Goal: Task Accomplishment & Management: Manage account settings

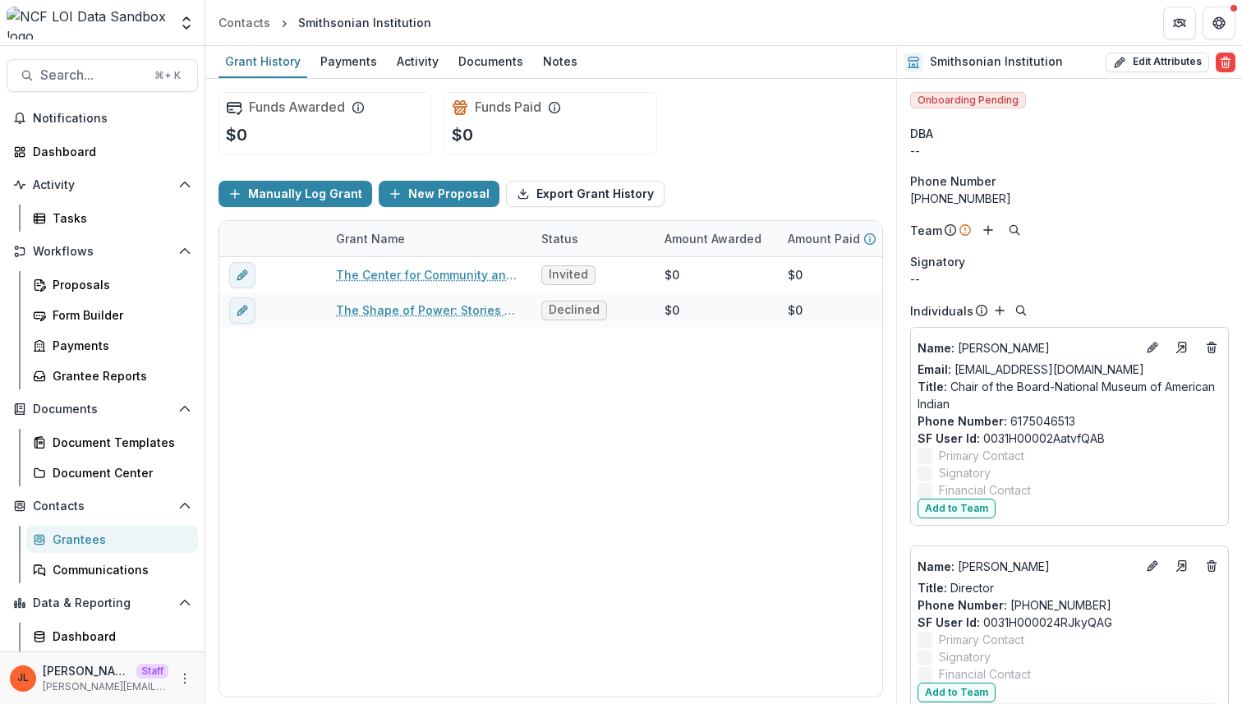
scroll to position [5610, 0]
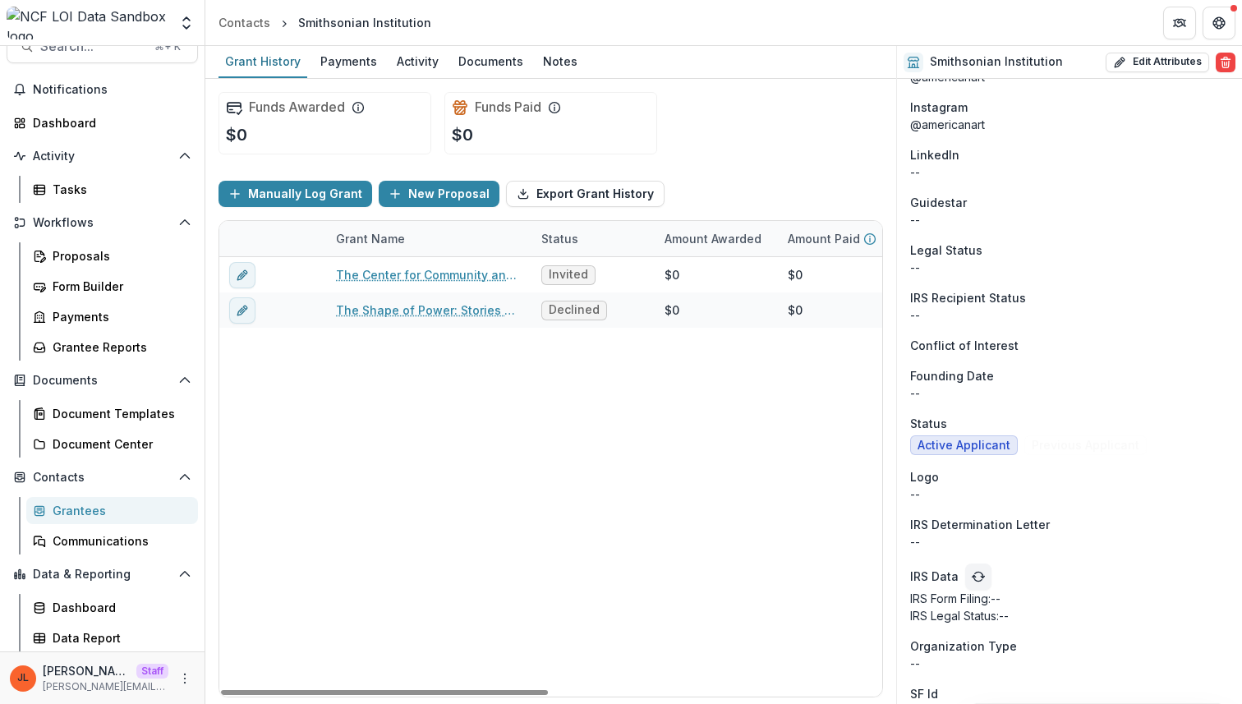
click at [630, 482] on div "The Center for Community and Environment at the Anacostia Community Museum Invi…" at bounding box center [888, 477] width 1339 height 440
click at [565, 59] on div "Notes" at bounding box center [561, 61] width 48 height 24
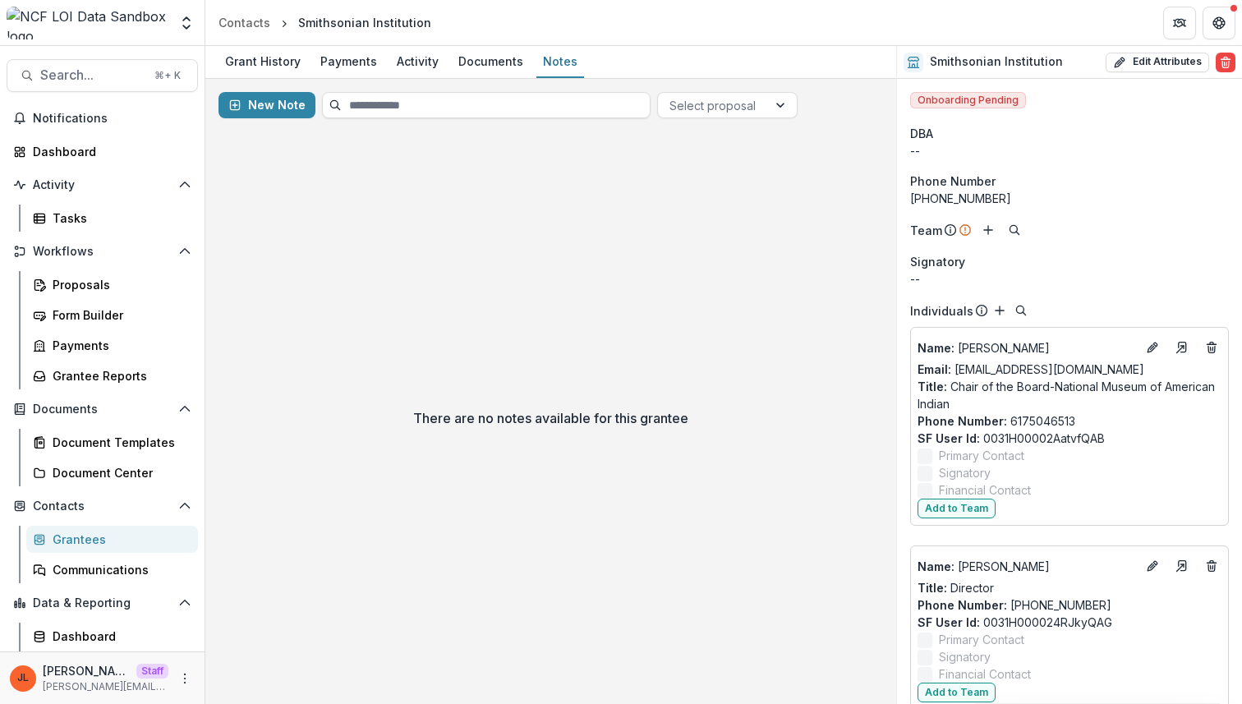
click at [527, 359] on div "There are no notes available for this grantee" at bounding box center [550, 417] width 691 height 573
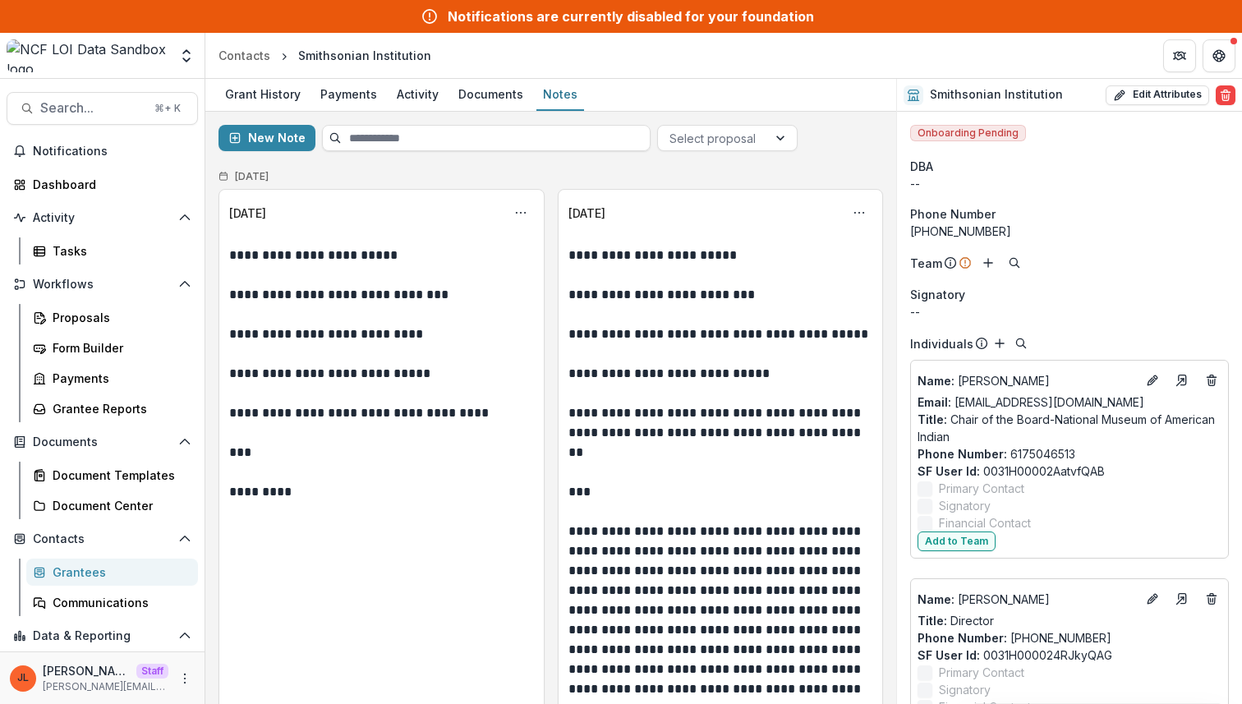
click at [95, 575] on div "Grantees" at bounding box center [119, 572] width 132 height 17
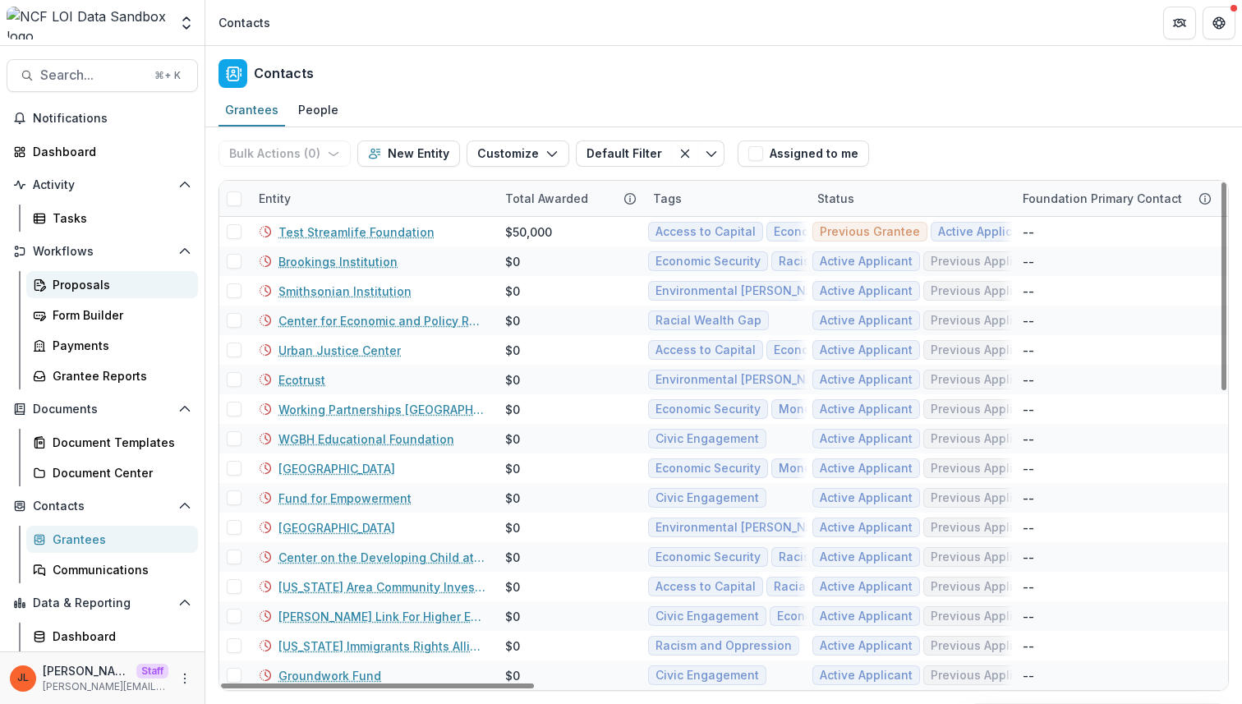
click at [80, 284] on div "Proposals" at bounding box center [119, 284] width 132 height 17
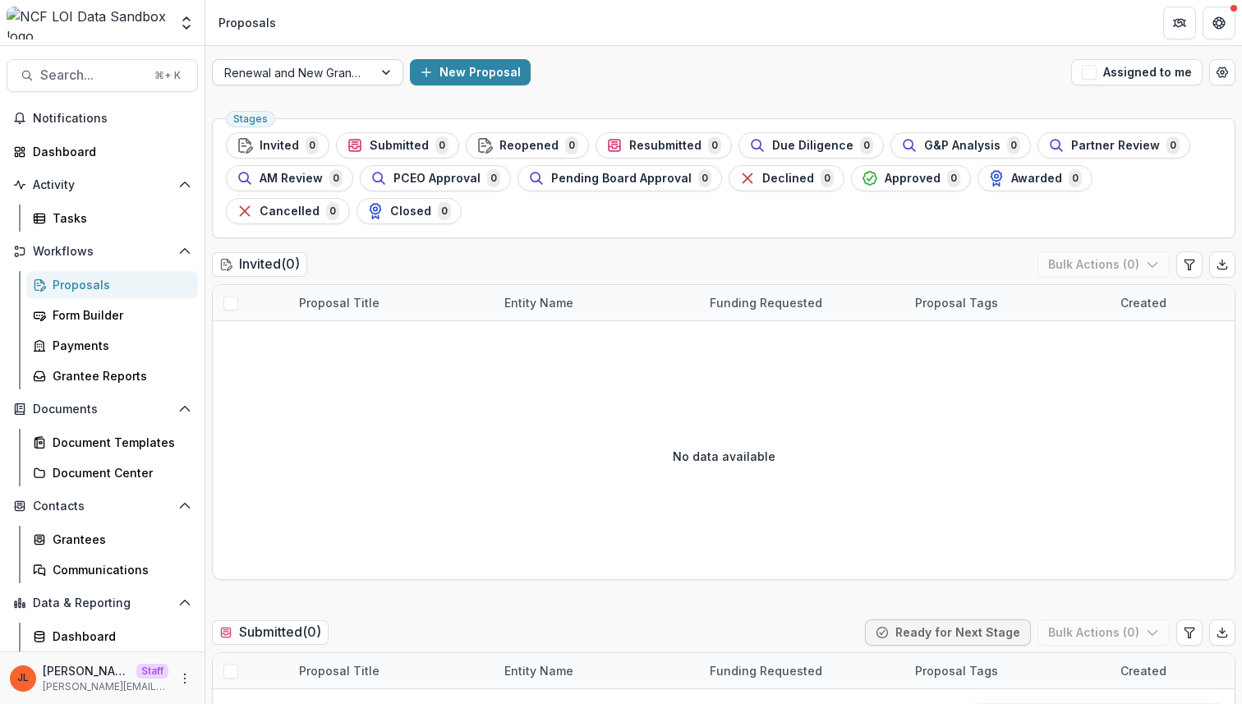
click at [288, 72] on div at bounding box center [292, 72] width 137 height 21
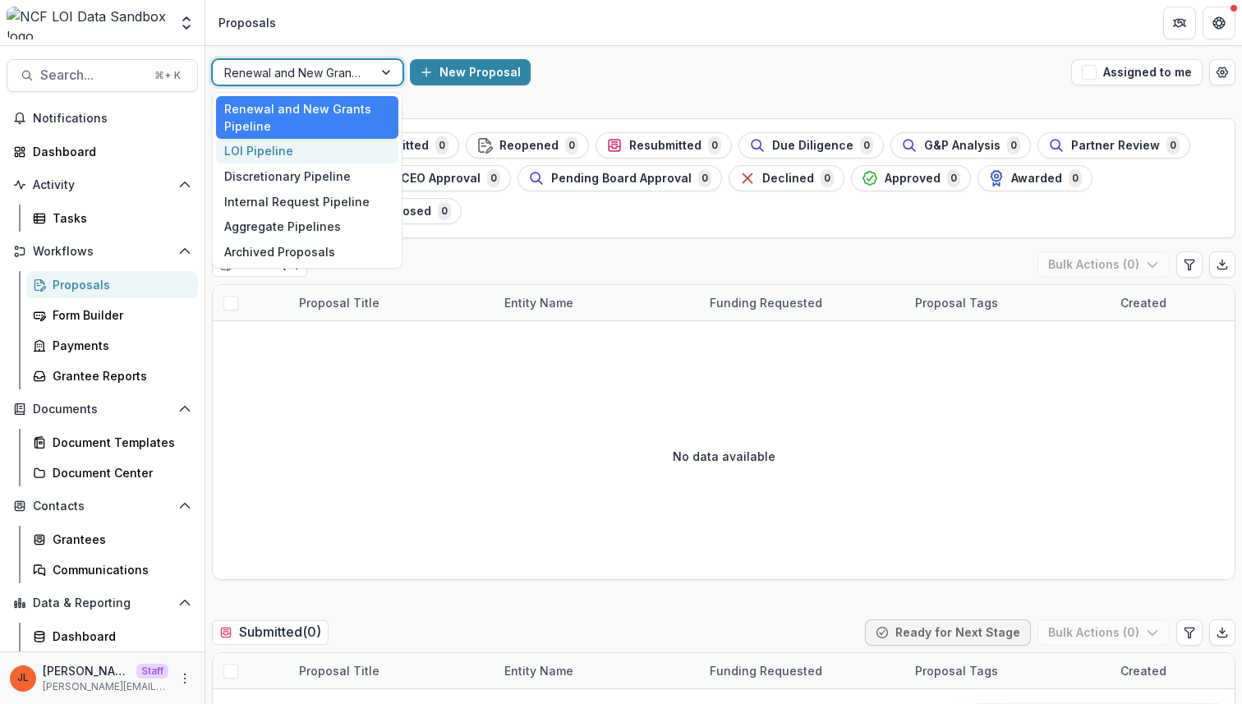
click at [276, 146] on div "LOI Pipeline" at bounding box center [307, 151] width 182 height 25
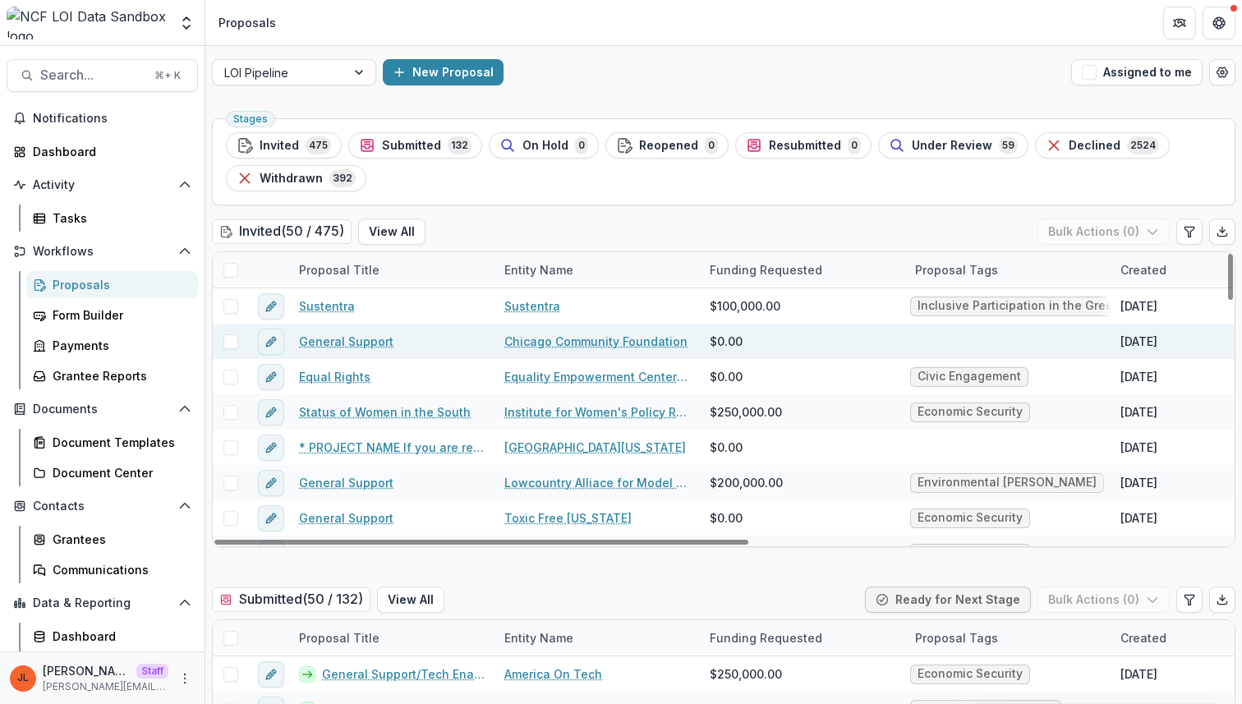
click at [569, 343] on link "Chicago Community Foundation" at bounding box center [596, 341] width 183 height 17
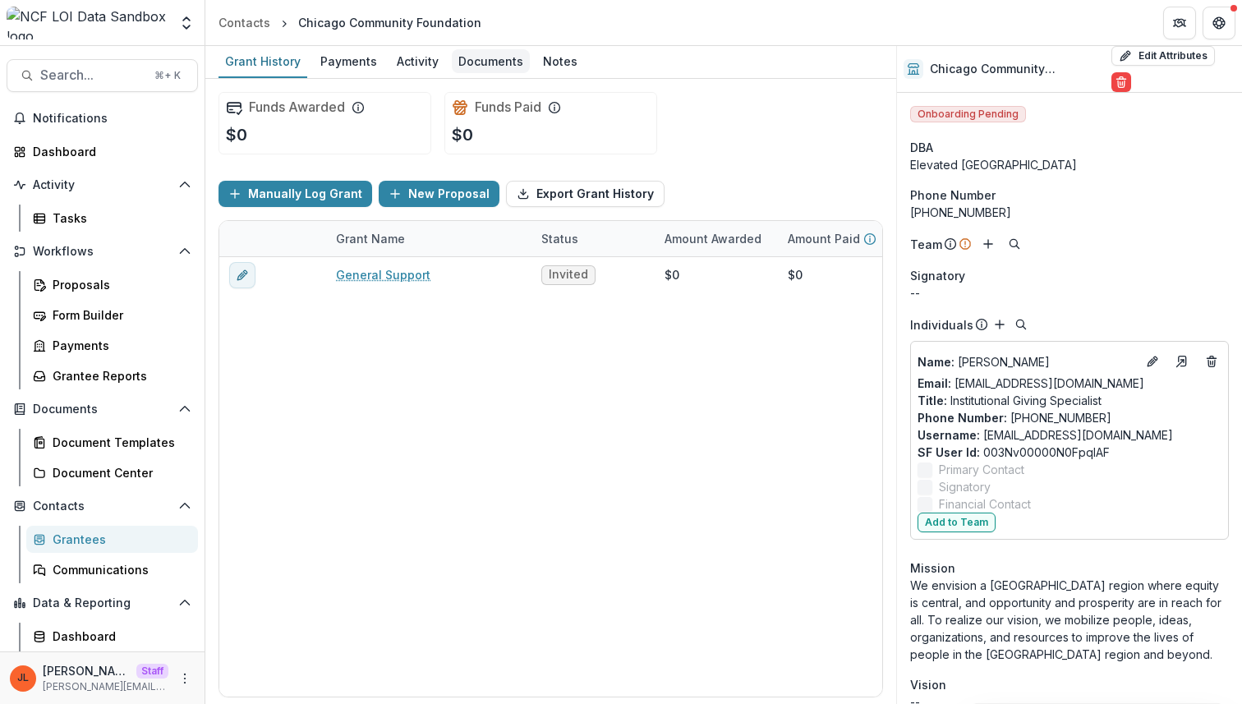
click at [500, 58] on div "Documents" at bounding box center [491, 61] width 78 height 24
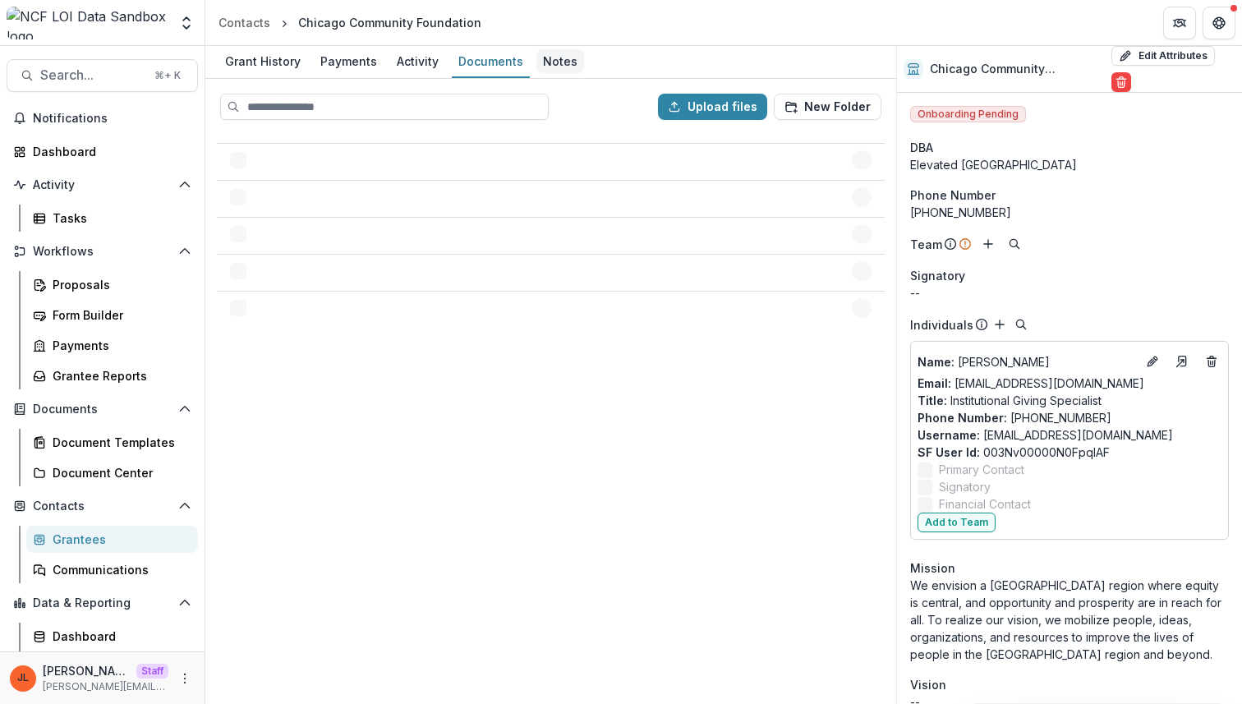
click at [557, 55] on div "Notes" at bounding box center [561, 61] width 48 height 24
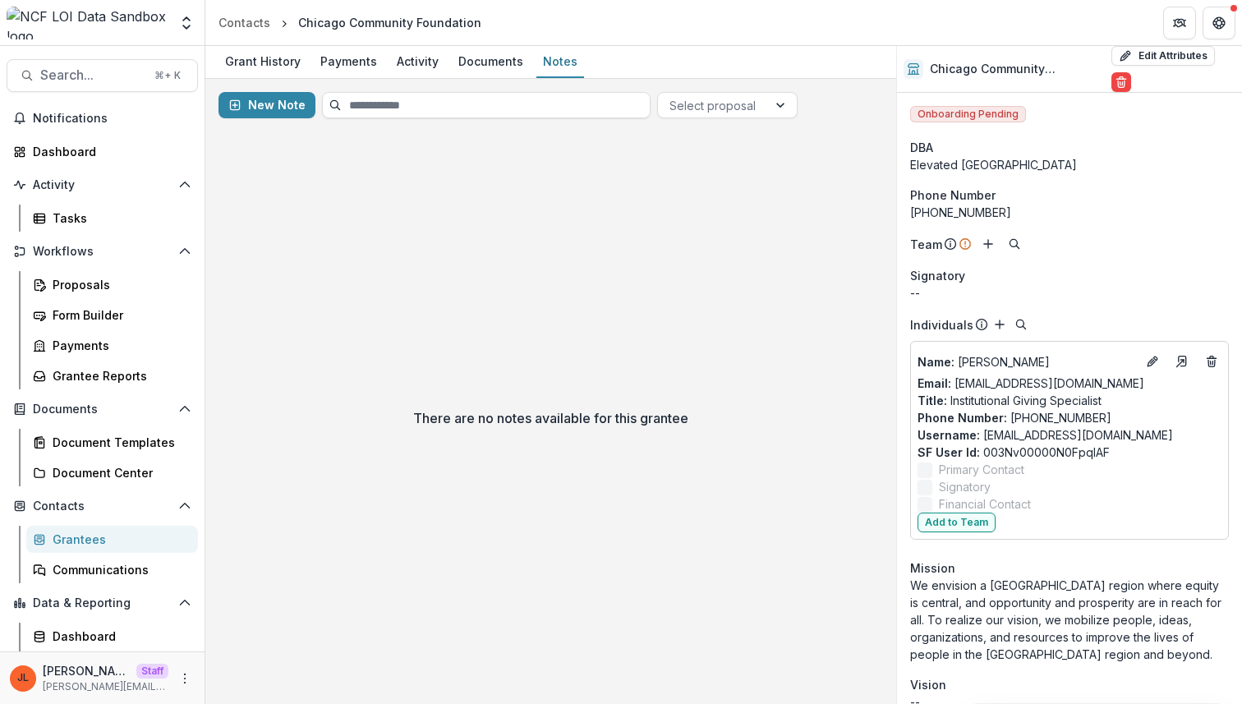
click at [116, 532] on div "Grantees" at bounding box center [119, 539] width 132 height 17
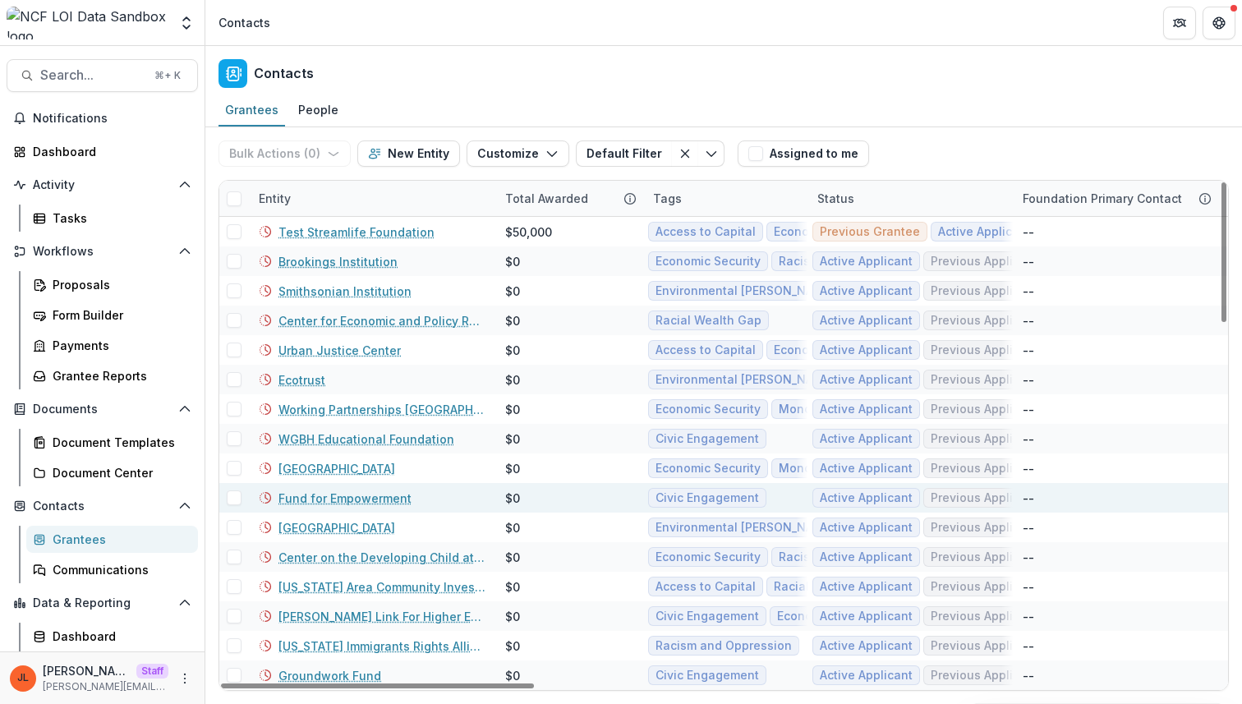
click at [354, 495] on link "Fund for Empowerment" at bounding box center [345, 498] width 133 height 17
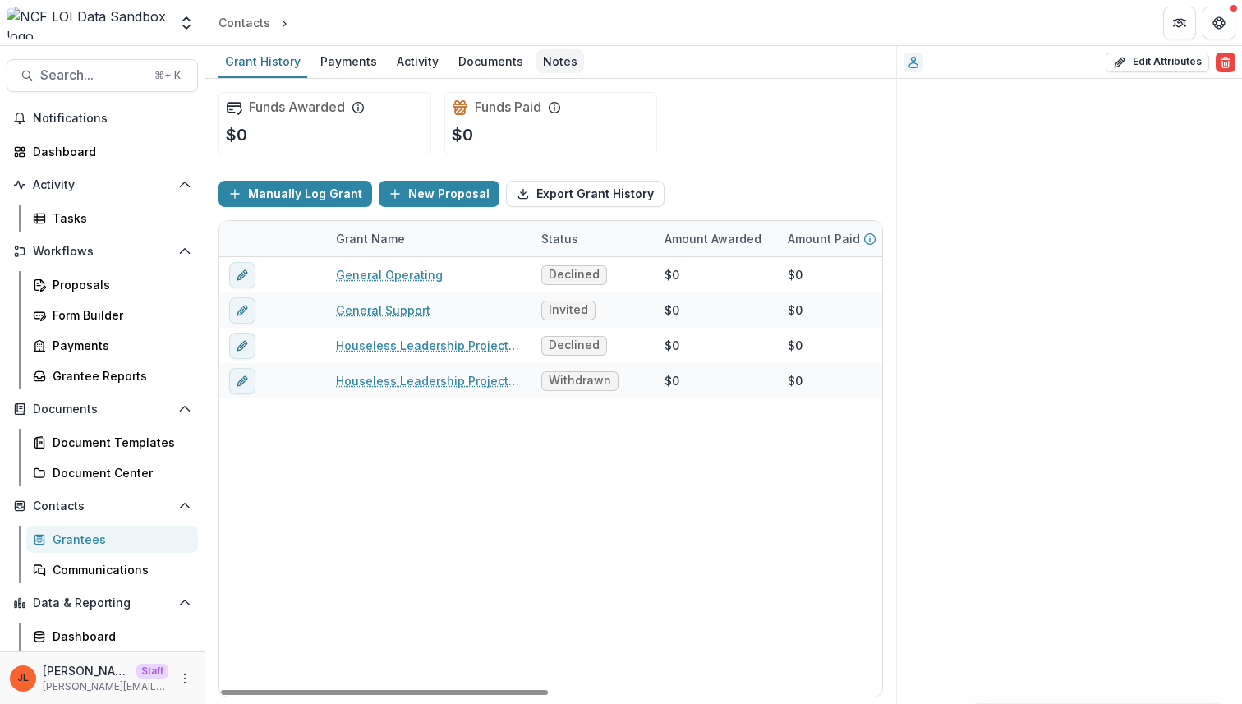
click at [549, 50] on div "Notes" at bounding box center [561, 61] width 48 height 24
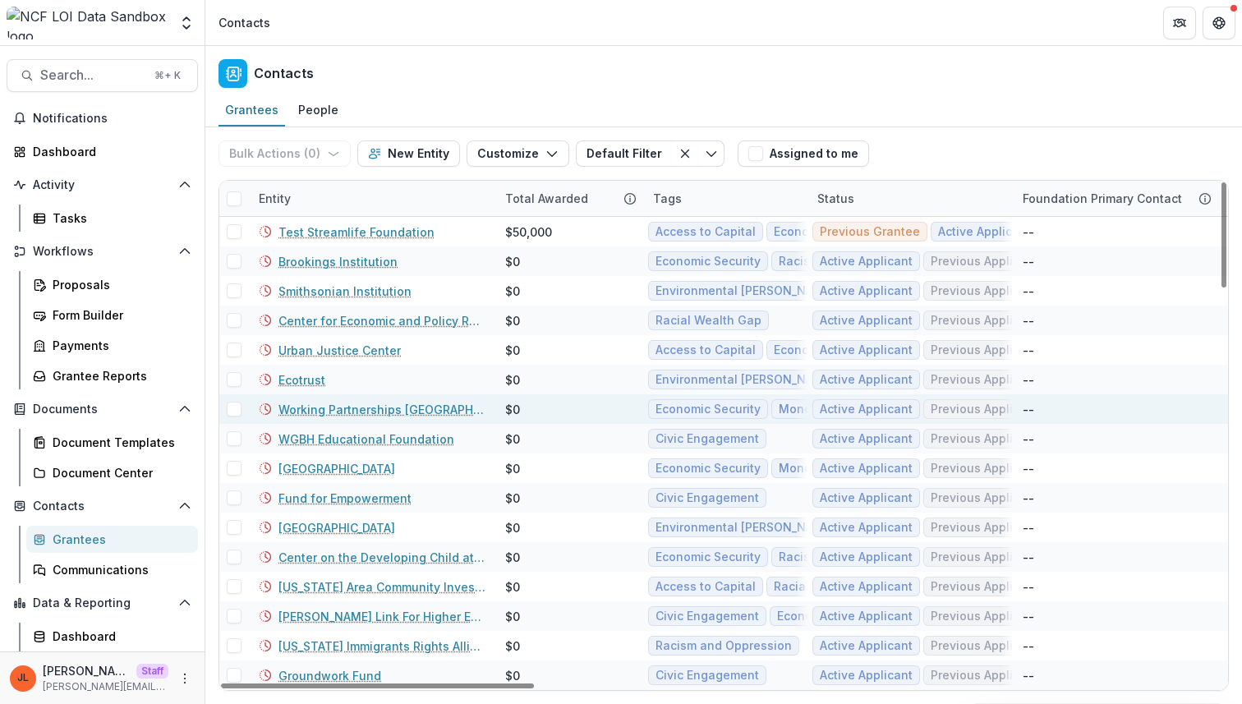
click at [353, 408] on link "Working Partnerships USA" at bounding box center [382, 409] width 207 height 17
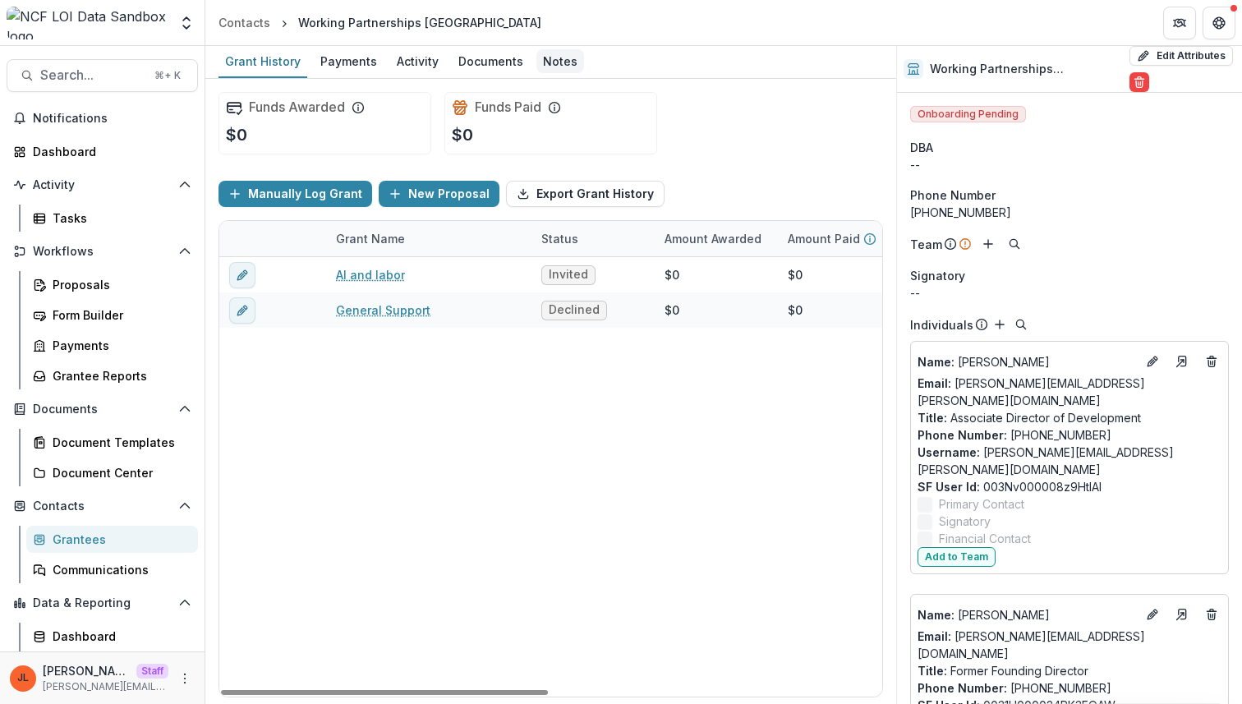
click at [544, 63] on div "Notes" at bounding box center [561, 61] width 48 height 24
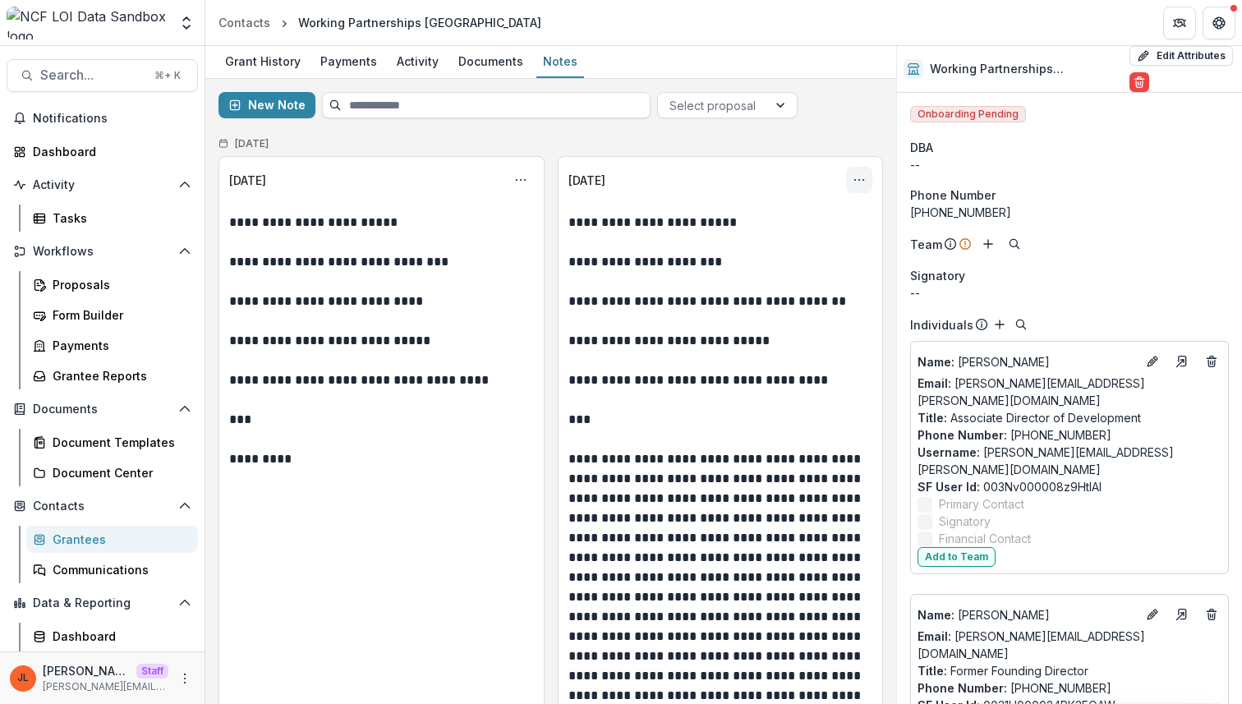
click at [856, 178] on icon "Options" at bounding box center [859, 179] width 13 height 13
click at [786, 250] on button "Edit" at bounding box center [777, 245] width 176 height 27
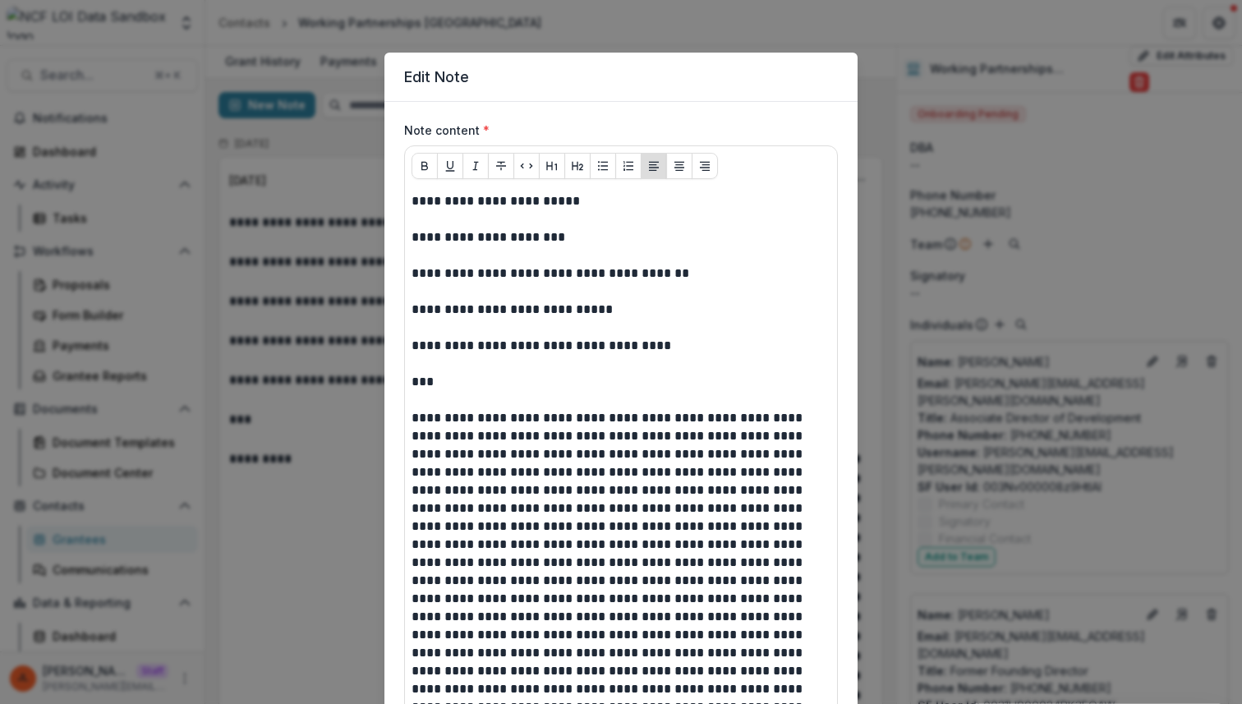
scroll to position [410, 0]
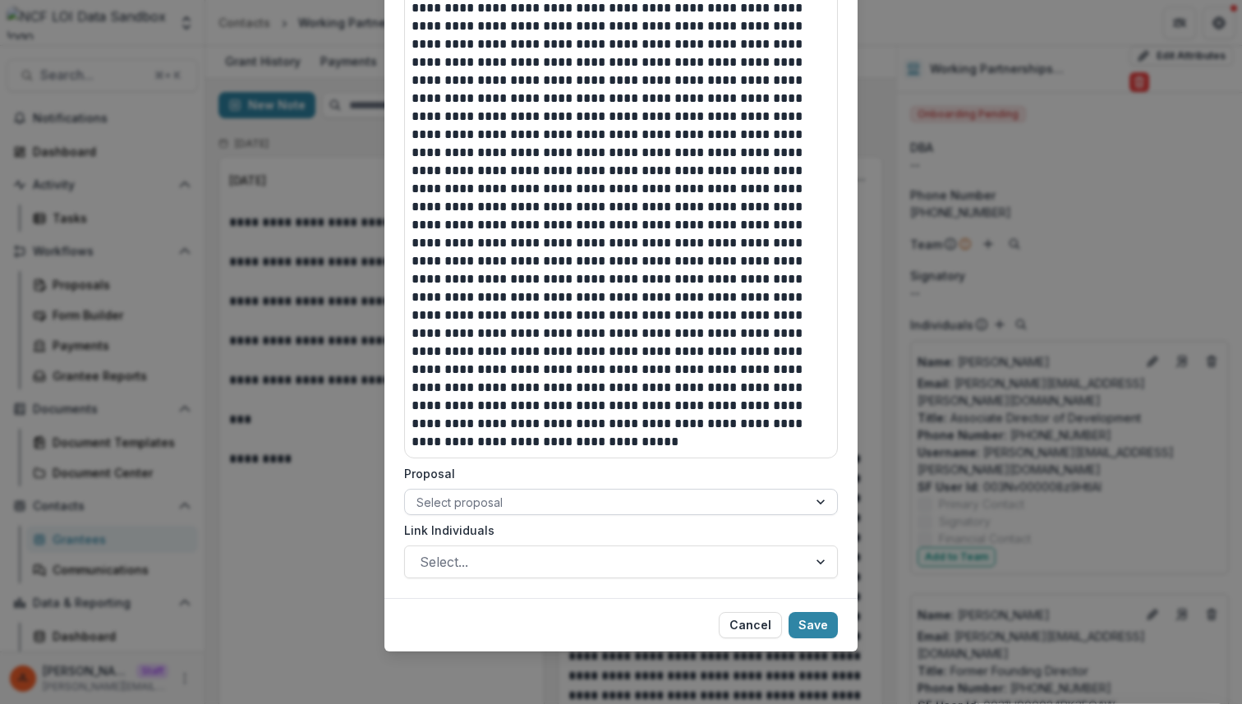
click at [811, 500] on div at bounding box center [823, 502] width 30 height 25
click at [881, 480] on div "**********" at bounding box center [621, 352] width 1242 height 704
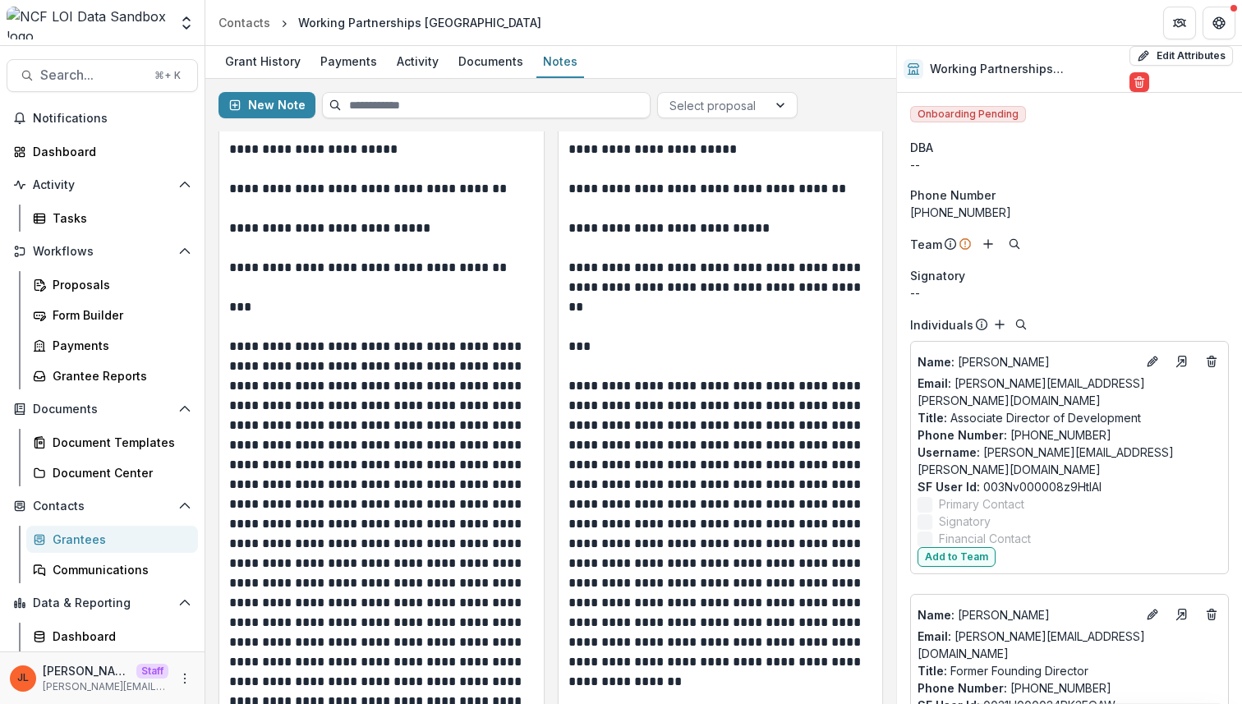
scroll to position [3756, 0]
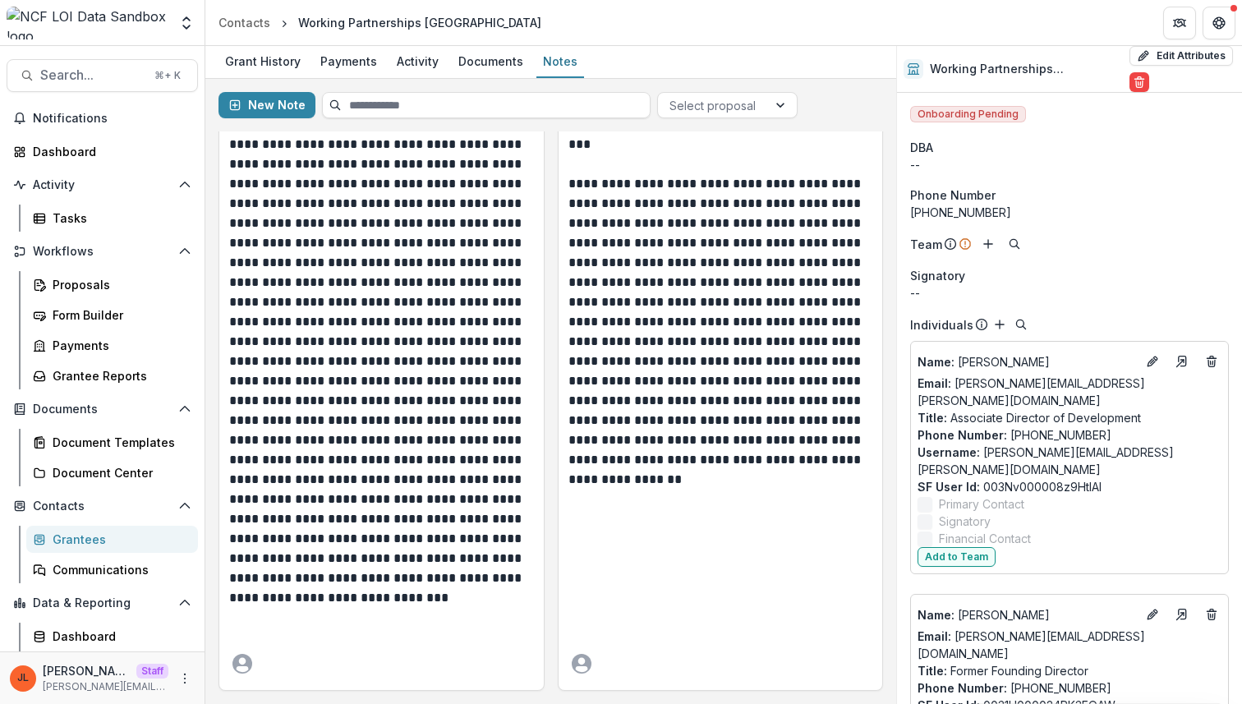
click at [244, 667] on icon "avatar" at bounding box center [243, 669] width 12 height 6
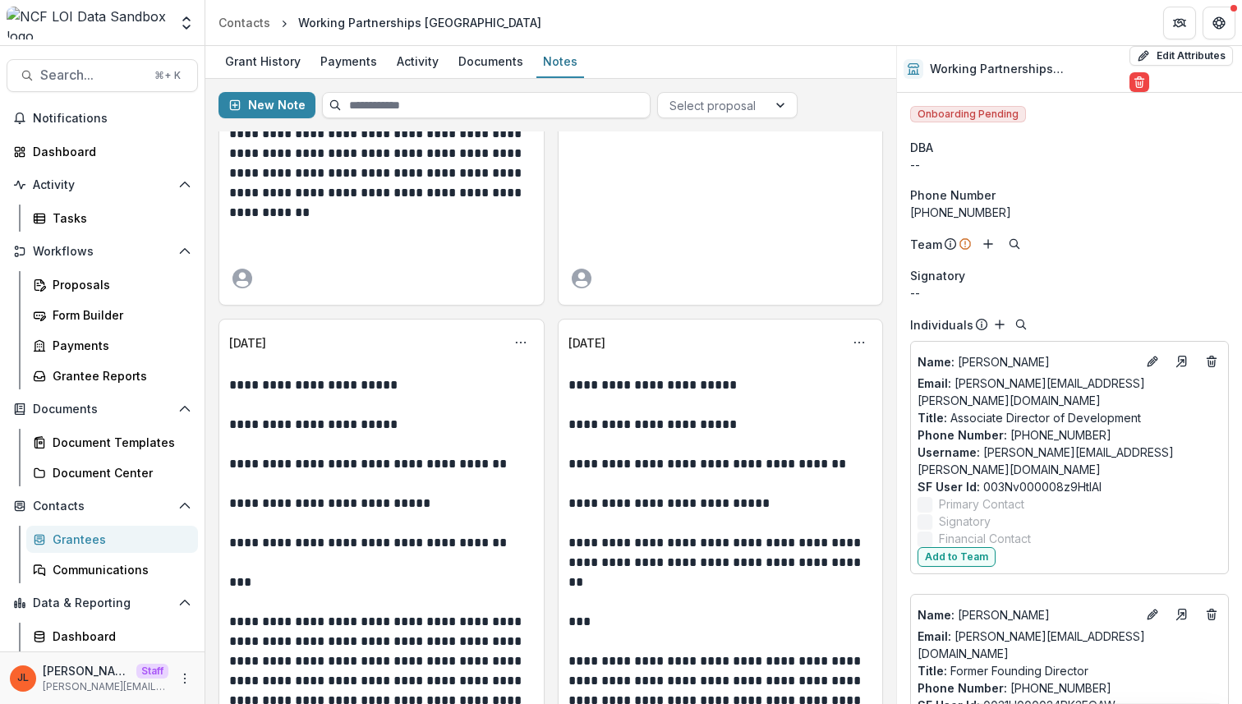
scroll to position [3257, 0]
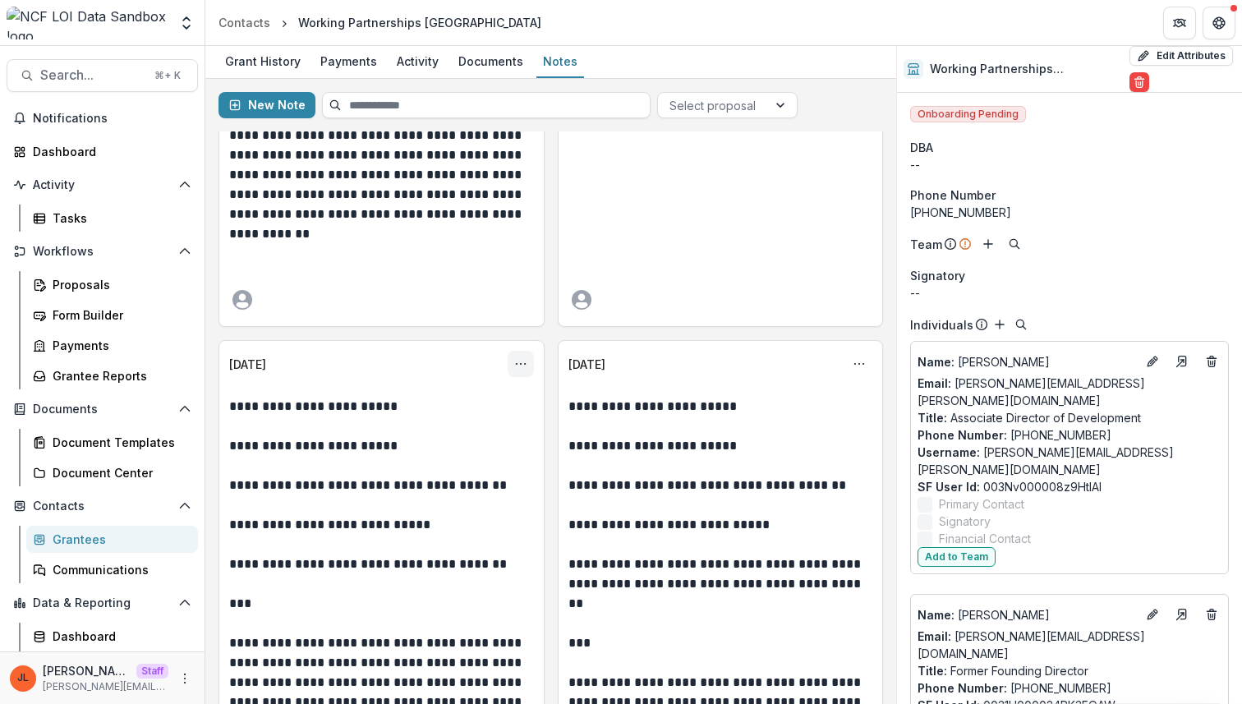
click at [522, 357] on icon "Options" at bounding box center [520, 363] width 13 height 13
click at [452, 426] on button "Edit" at bounding box center [440, 428] width 176 height 27
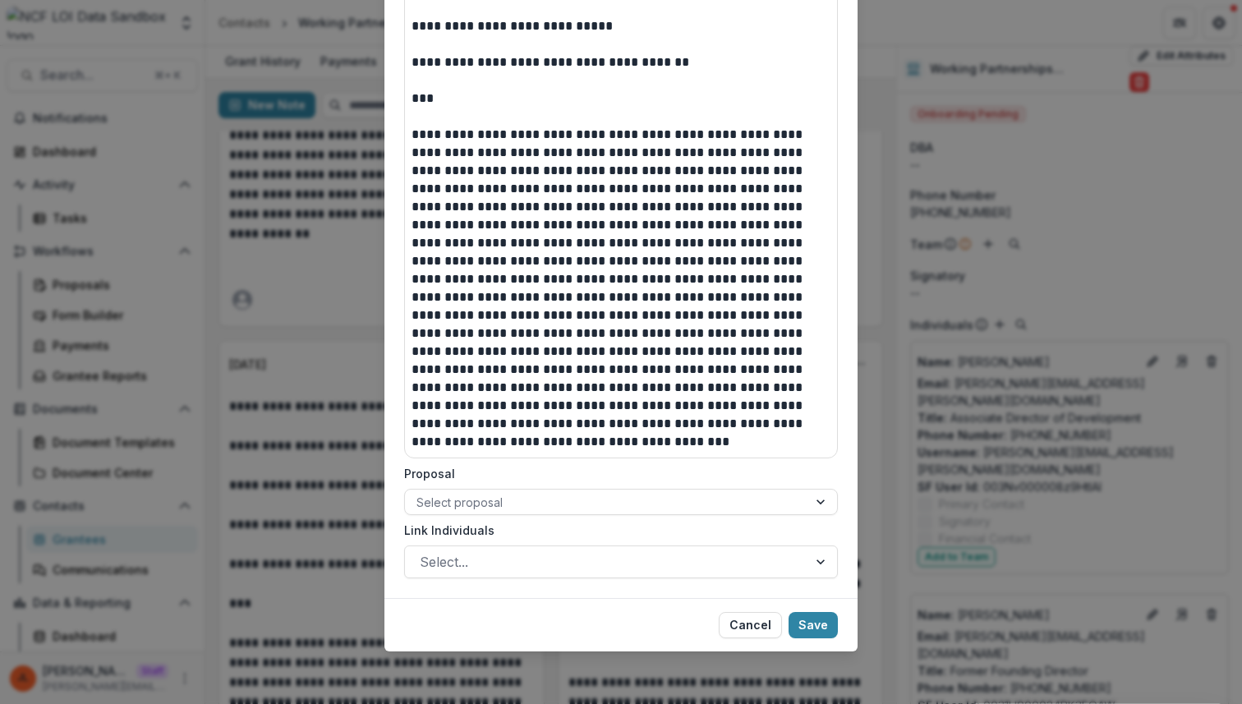
click at [357, 518] on div "**********" at bounding box center [621, 352] width 1242 height 704
